Goal: Communication & Community: Answer question/provide support

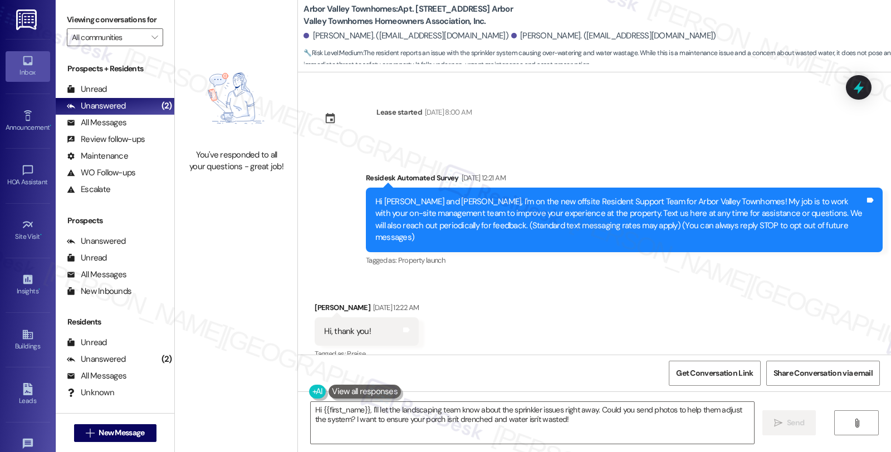
click at [92, 129] on div "All Messages" at bounding box center [97, 123] width 60 height 12
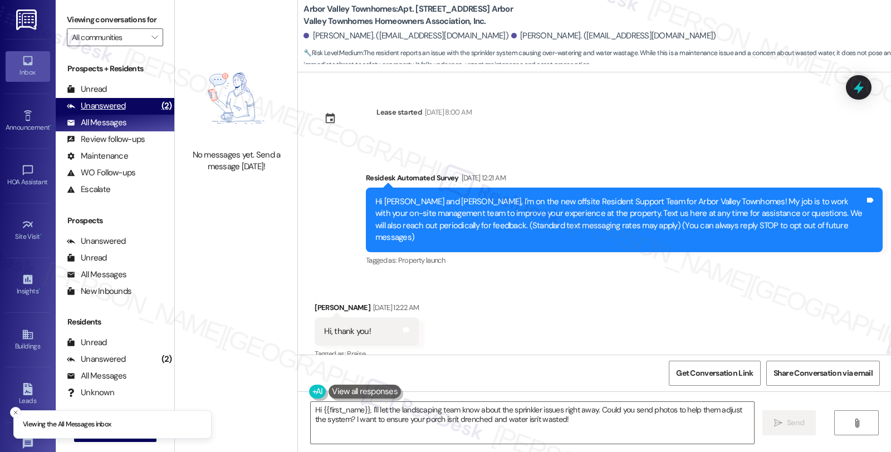
click at [102, 112] on div "Unanswered" at bounding box center [96, 106] width 59 height 12
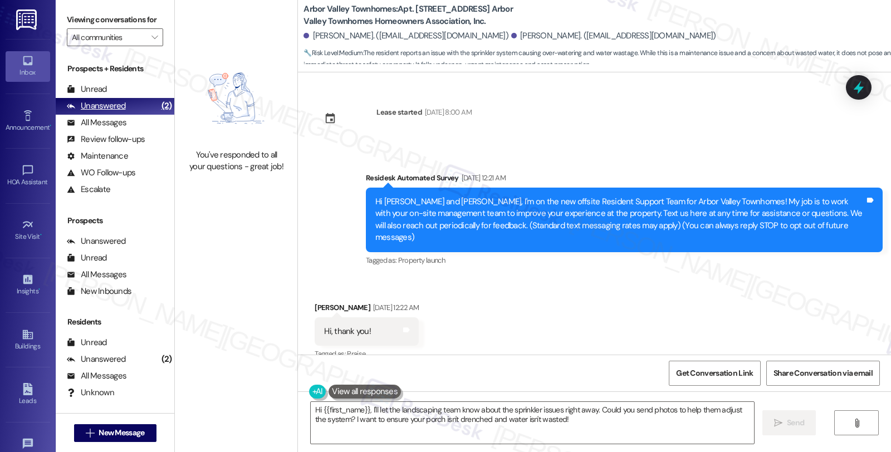
scroll to position [4144, 0]
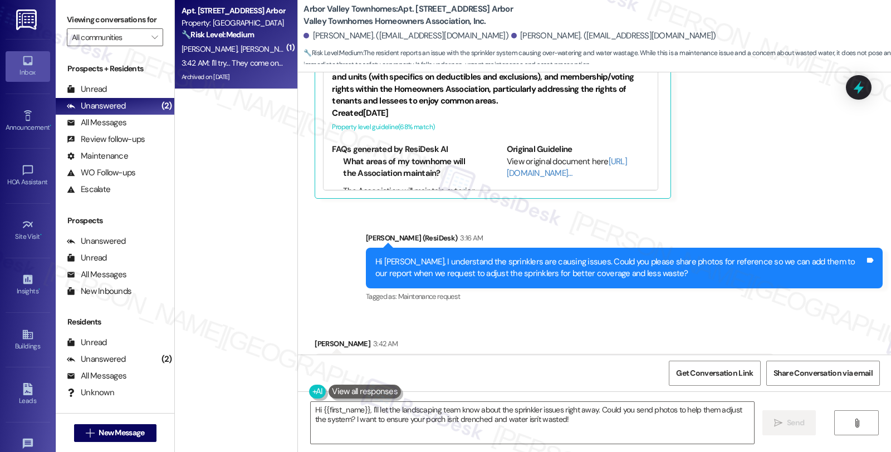
click at [246, 42] on div "[PERSON_NAME] [PERSON_NAME]" at bounding box center [232, 49] width 105 height 14
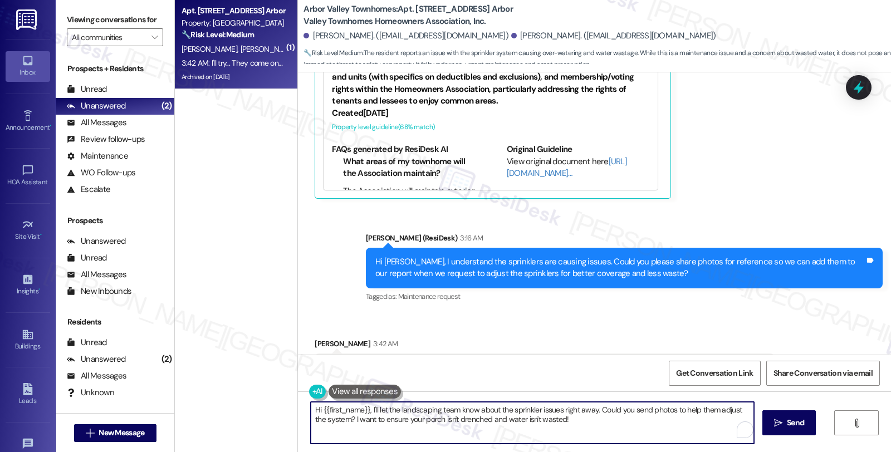
drag, startPoint x: 304, startPoint y: 407, endPoint x: 593, endPoint y: 444, distance: 291.2
click at [593, 444] on div "Hi {{first_name}}, I'll let the landscaping team know about the sprinkler issue…" at bounding box center [532, 422] width 444 height 43
type textarea "Sounds good. I look forward to hearing back from you soon! Please let me know i…"
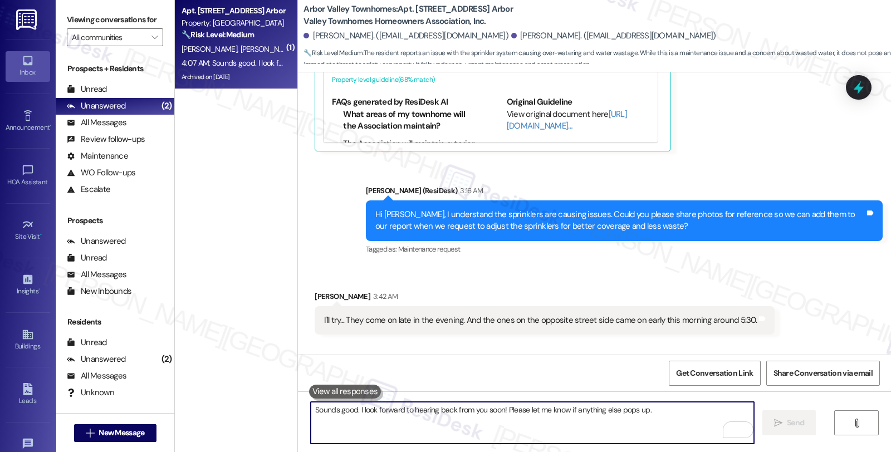
scroll to position [4222, 0]
